Goal: Go to known website: Go to known website

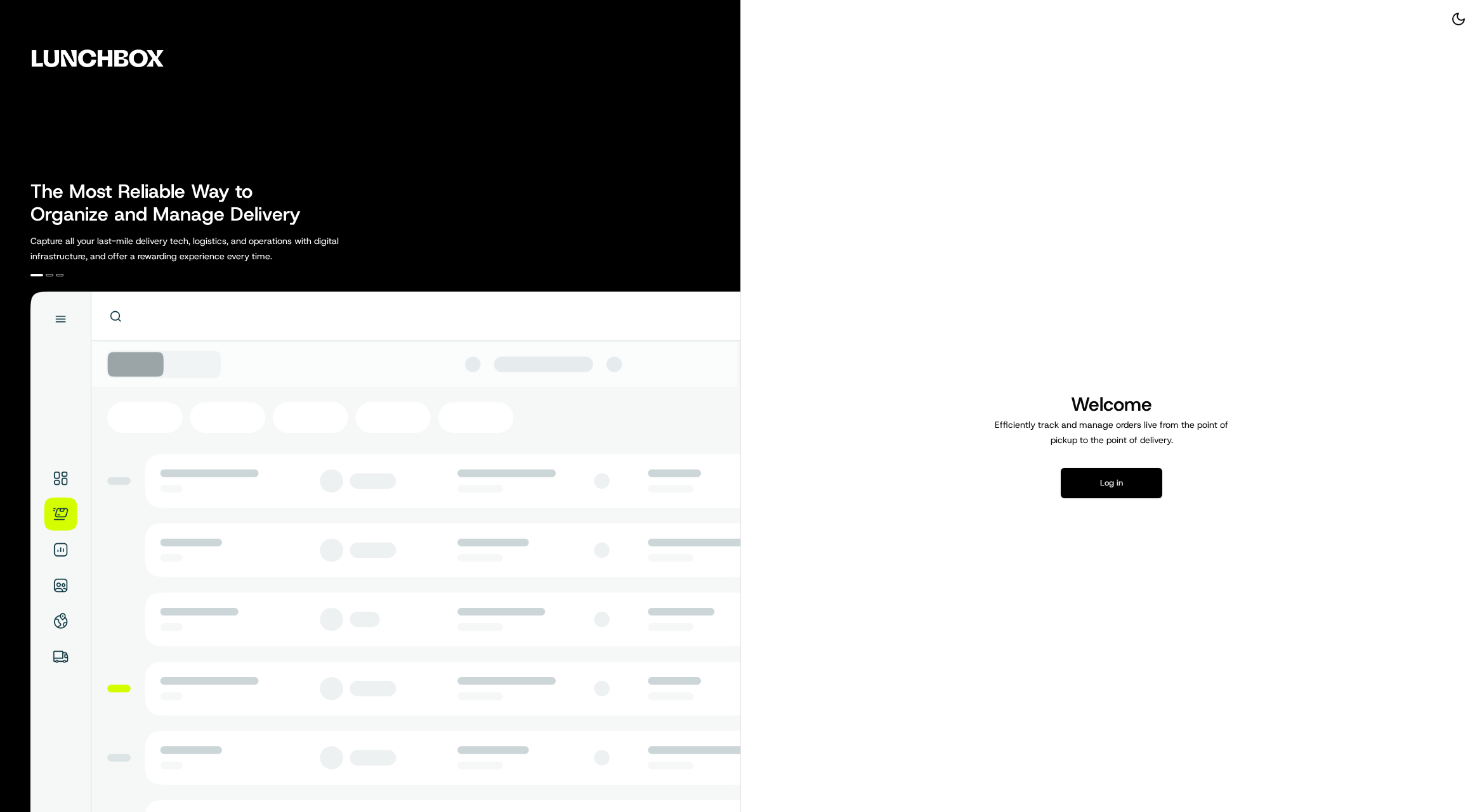
click at [1117, 493] on button "Log in" at bounding box center [1111, 483] width 102 height 30
